Goal: Task Accomplishment & Management: Use online tool/utility

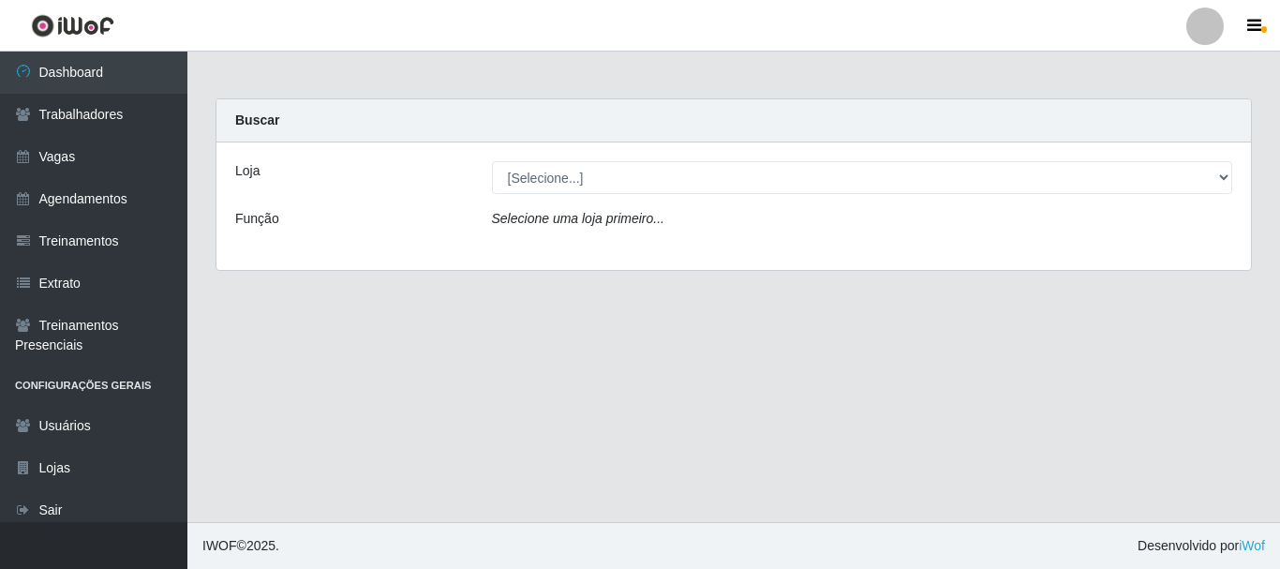
click at [613, 225] on icon "Selecione uma loja primeiro..." at bounding box center [578, 218] width 172 height 15
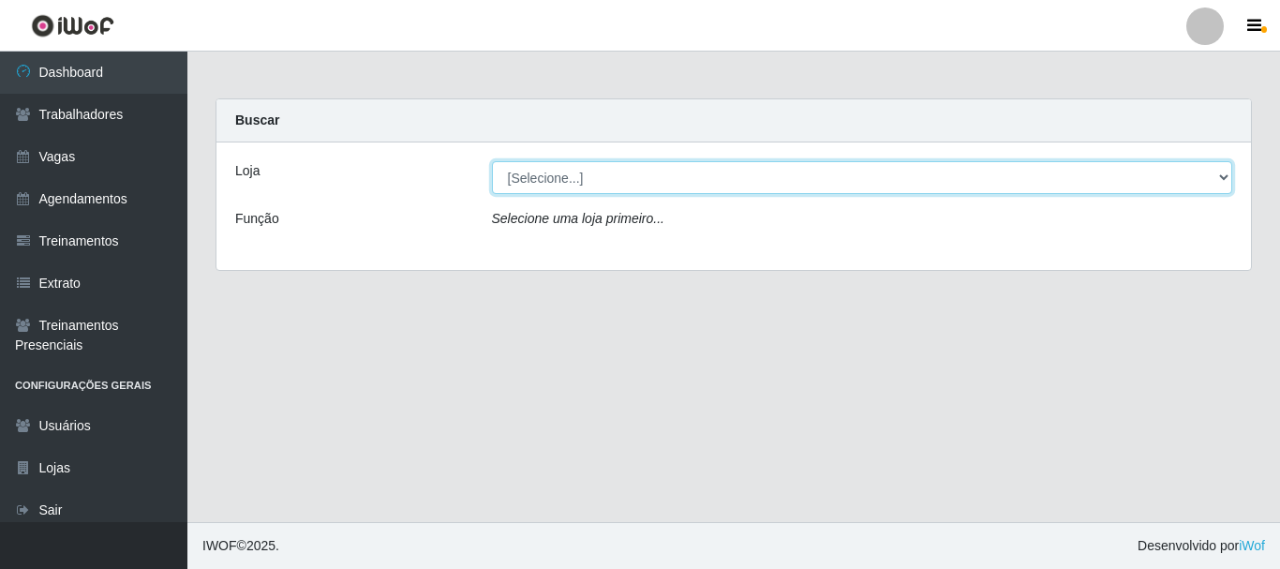
click at [594, 176] on select "[Selecione...] O Cestão - [GEOGRAPHIC_DATA]" at bounding box center [862, 177] width 741 height 33
select select "238"
click at [492, 161] on select "[Selecione...] O Cestão - [GEOGRAPHIC_DATA]" at bounding box center [862, 177] width 741 height 33
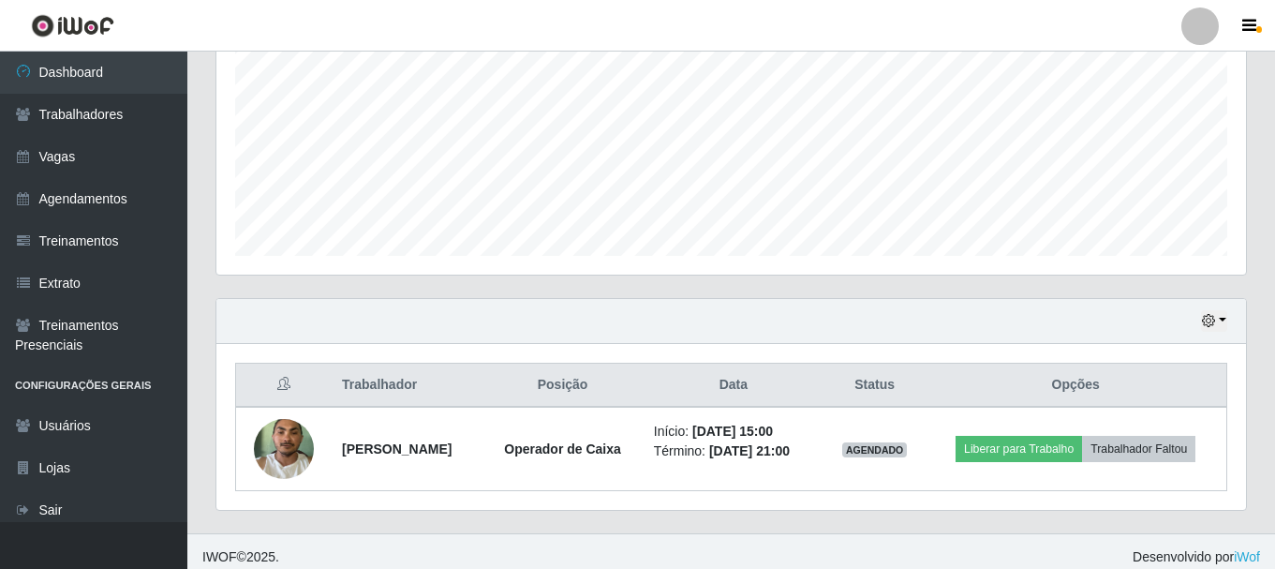
scroll to position [425, 0]
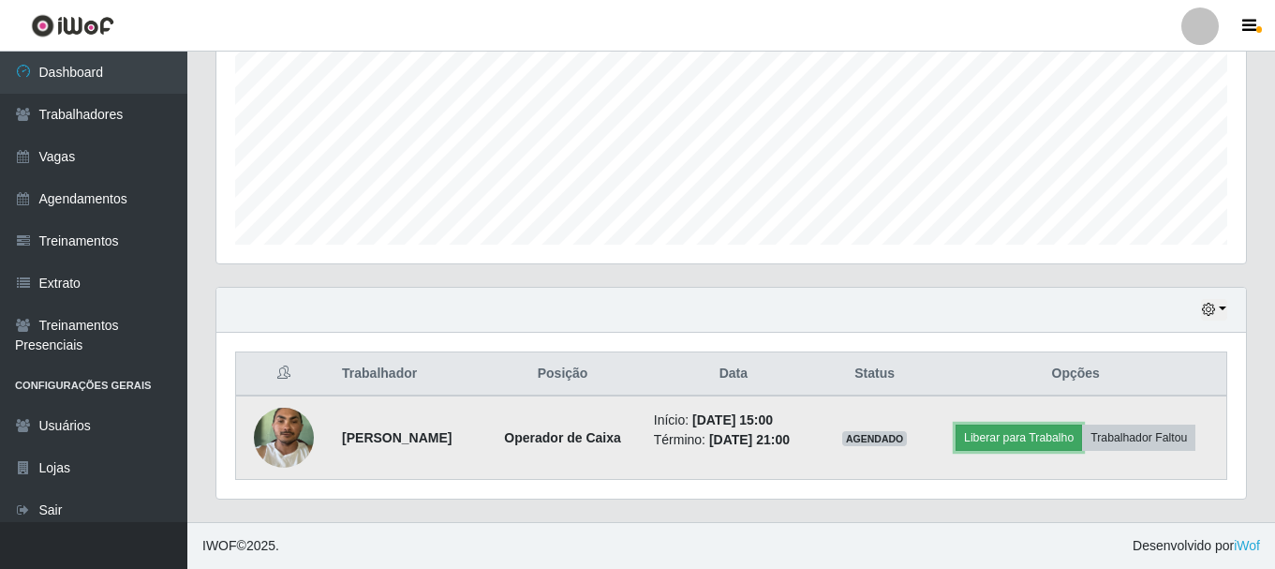
click at [1033, 436] on button "Liberar para Trabalho" at bounding box center [1019, 437] width 126 height 26
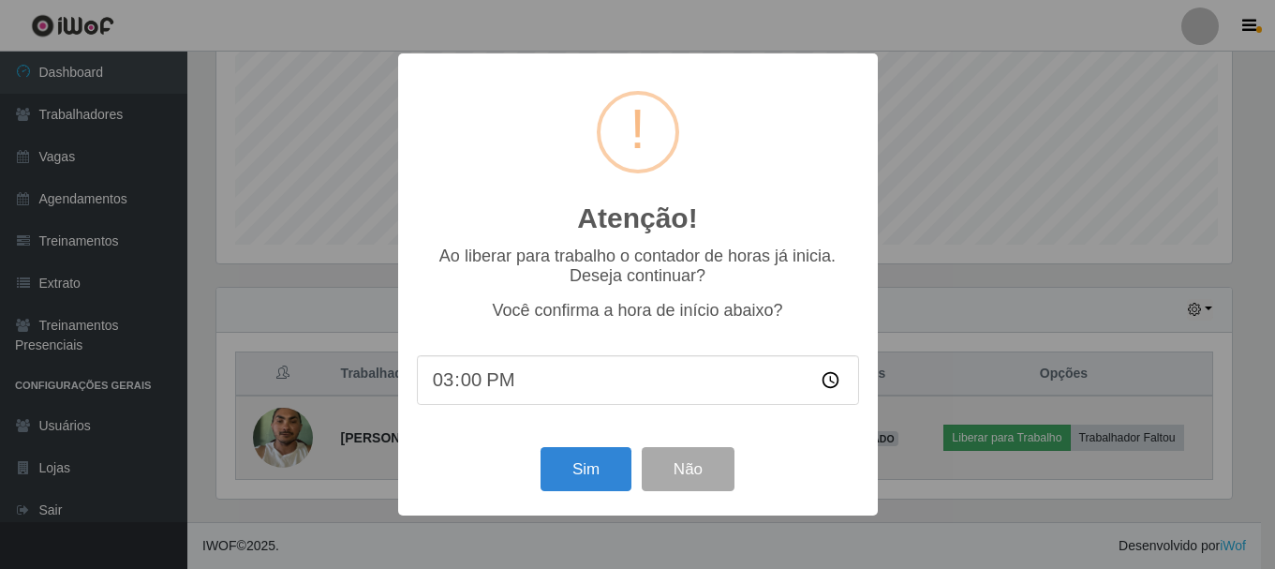
scroll to position [389, 1020]
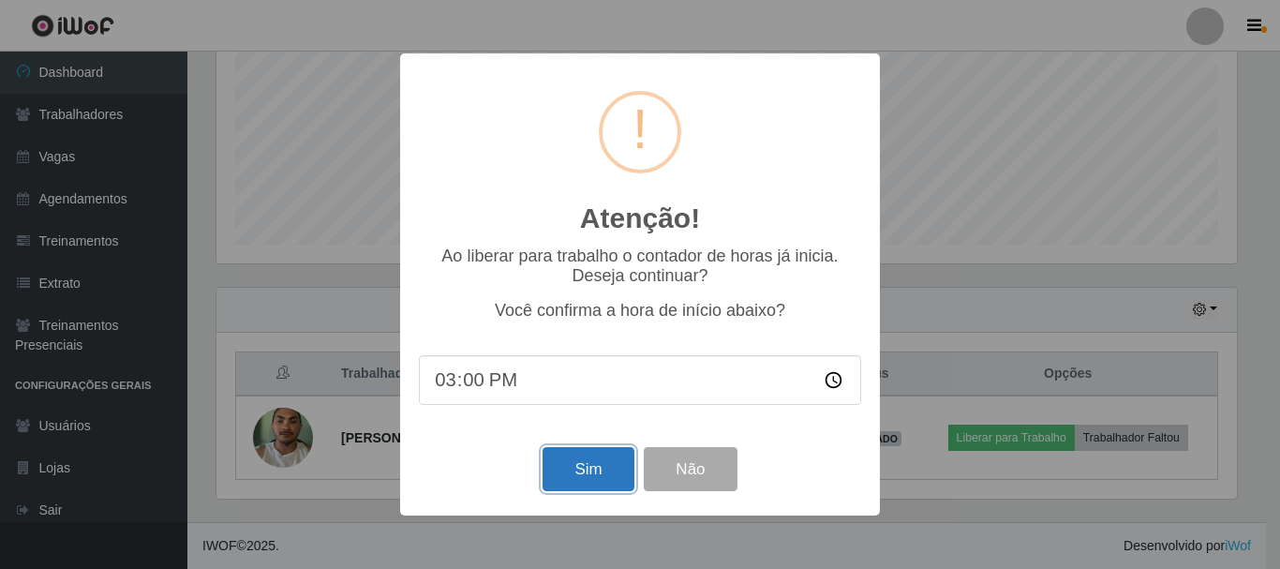
click at [609, 483] on button "Sim" at bounding box center [587, 469] width 91 height 44
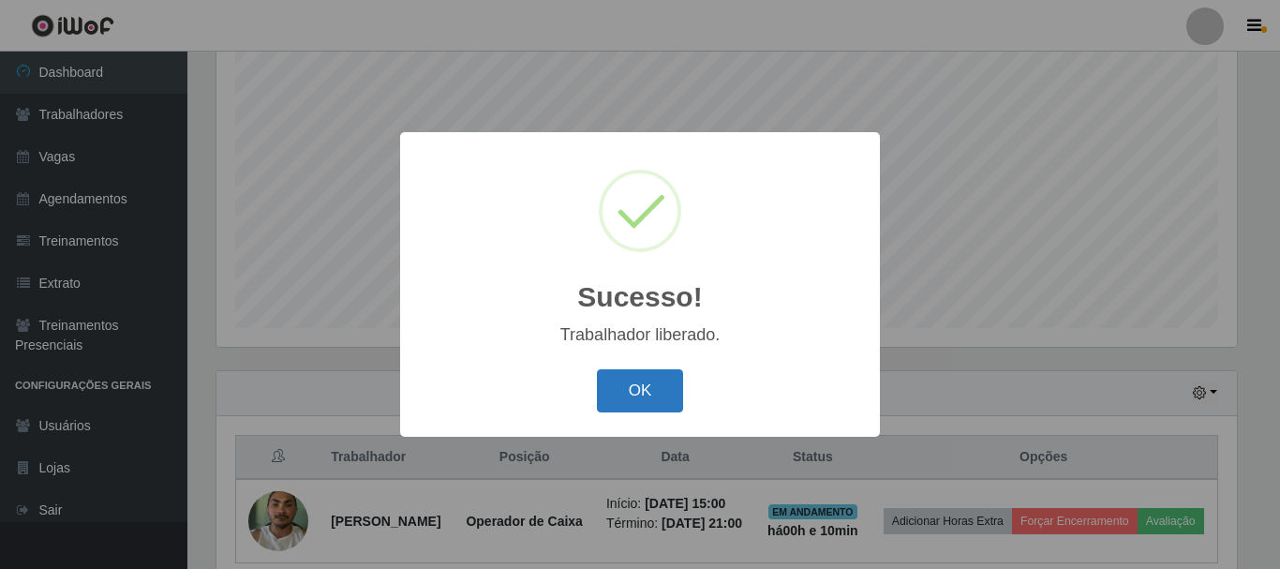
click at [635, 386] on button "OK" at bounding box center [640, 391] width 87 height 44
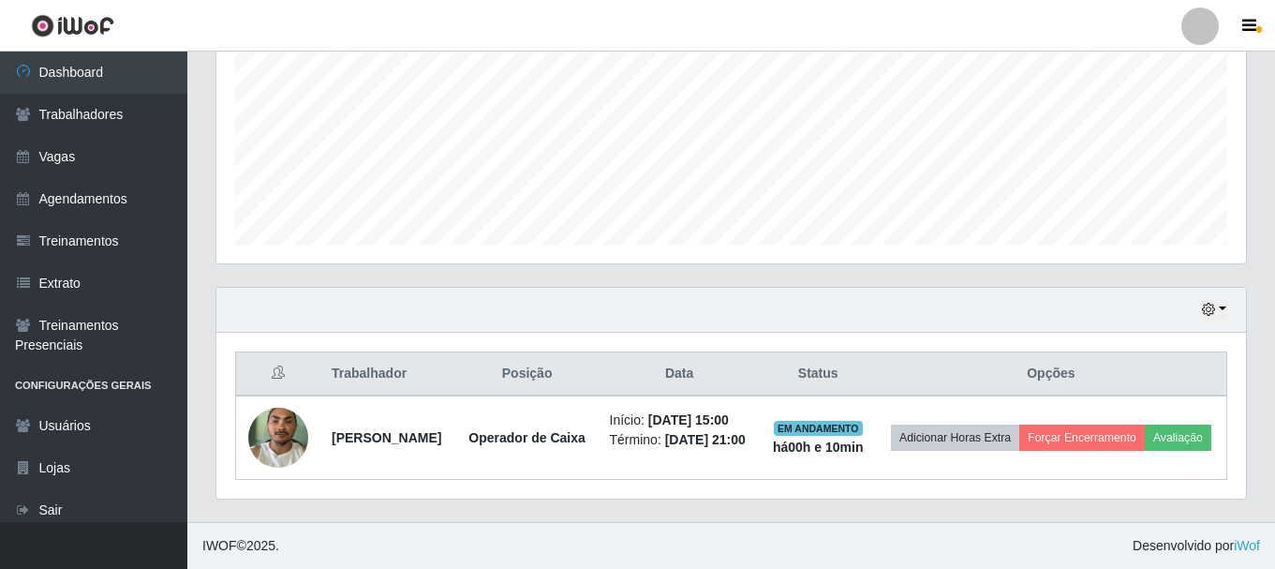
scroll to position [439, 0]
